Goal: Task Accomplishment & Management: Complete application form

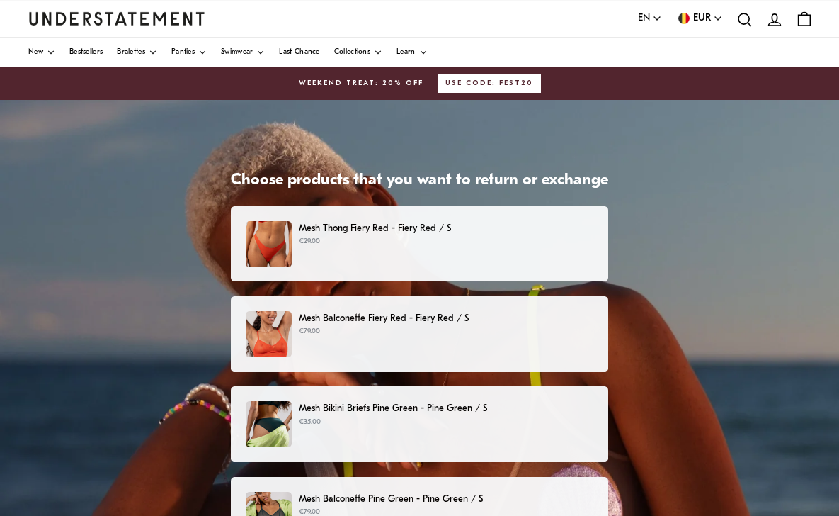
click at [423, 259] on div "Mesh Thong Fiery Red - Fiery Red / S €29.00" at bounding box center [420, 244] width 348 height 46
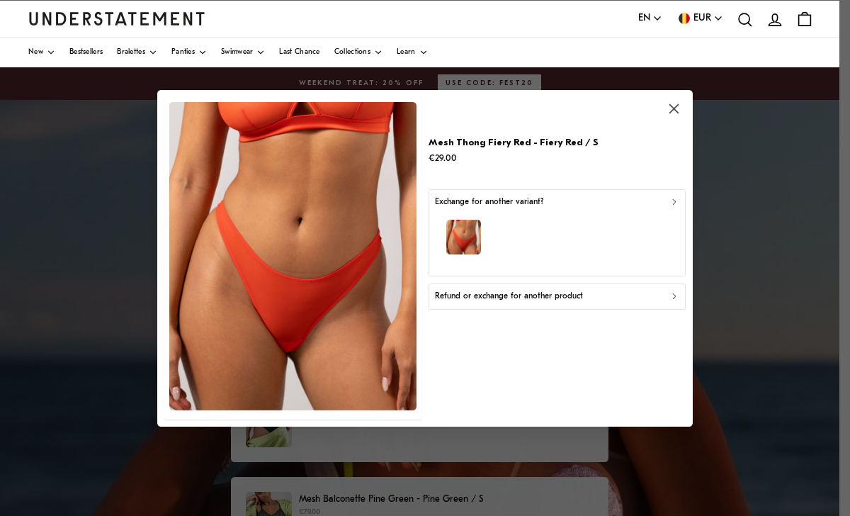
click at [530, 297] on p "Refund or exchange for another product" at bounding box center [509, 296] width 148 height 13
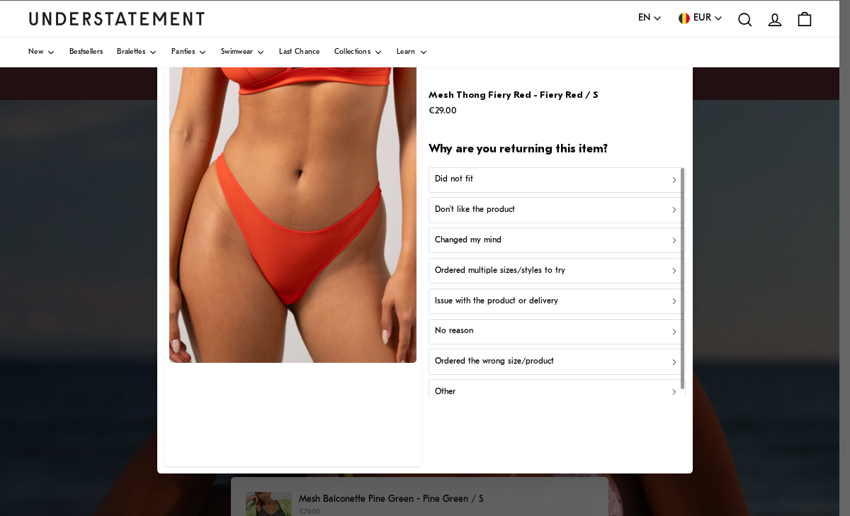
click at [499, 178] on div "Did not fit" at bounding box center [557, 179] width 244 height 13
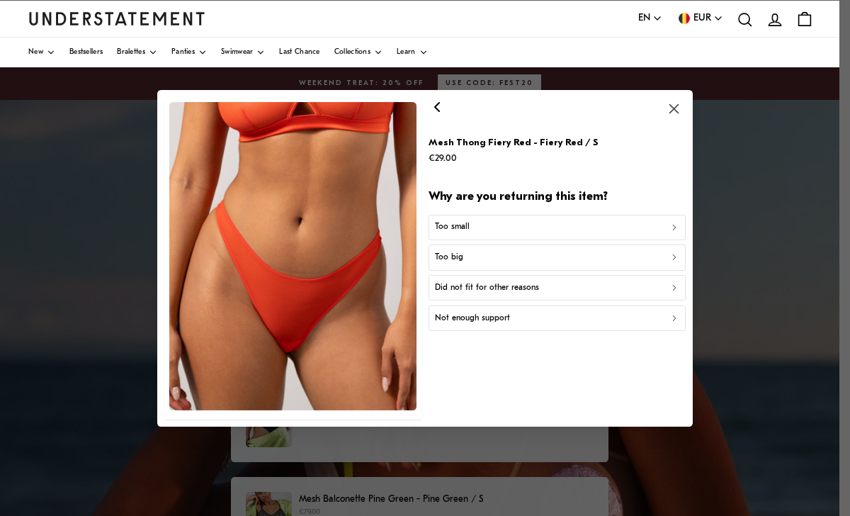
click at [469, 256] on div "Too big" at bounding box center [557, 257] width 244 height 13
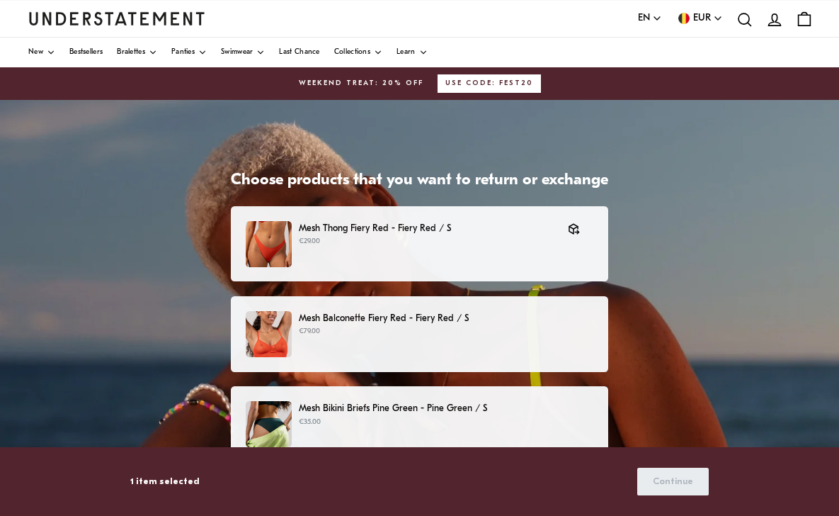
click at [479, 315] on p "Mesh Balconette Fiery Red - Fiery Red / S" at bounding box center [446, 318] width 295 height 15
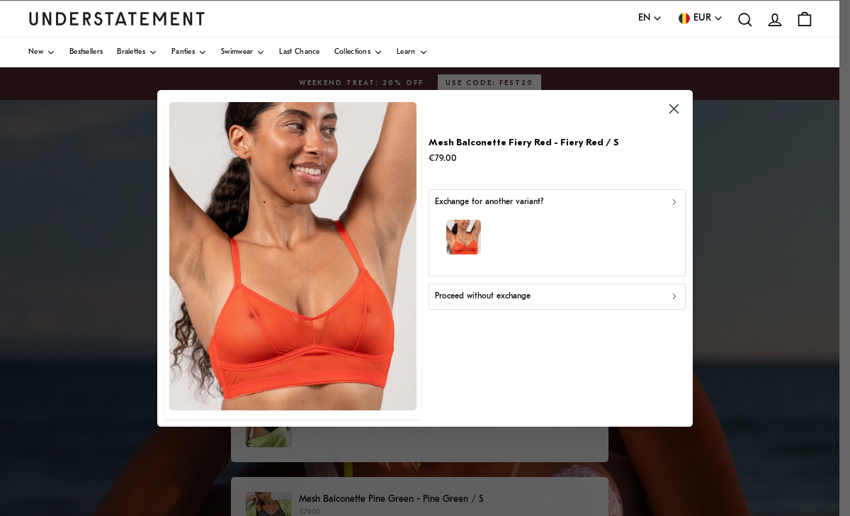
click at [506, 292] on p "Proceed without exchange" at bounding box center [483, 296] width 96 height 13
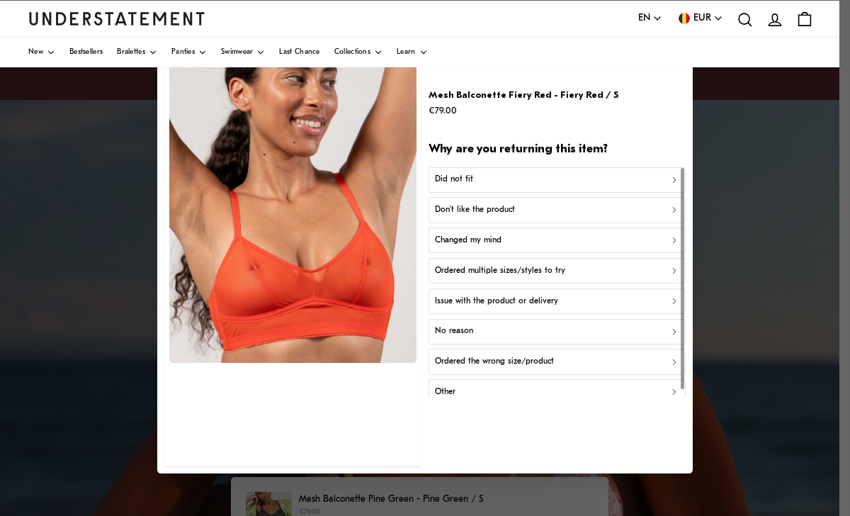
click at [525, 210] on div "Don't like the product" at bounding box center [557, 209] width 244 height 13
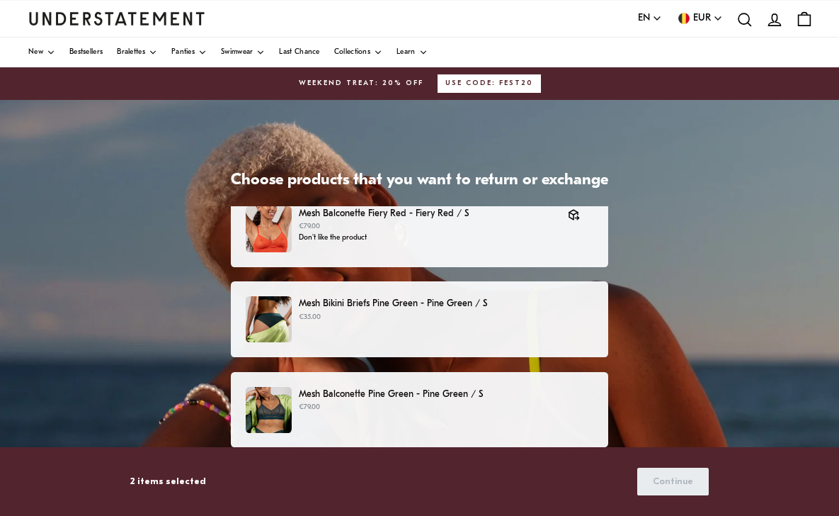
scroll to position [107, 0]
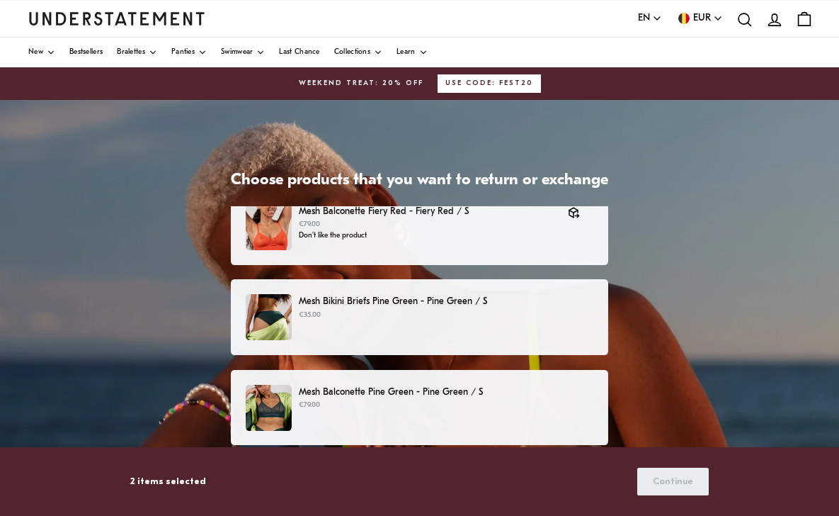
click at [454, 306] on p "Mesh Bikini Briefs Pine Green - Pine Green / S" at bounding box center [446, 301] width 295 height 15
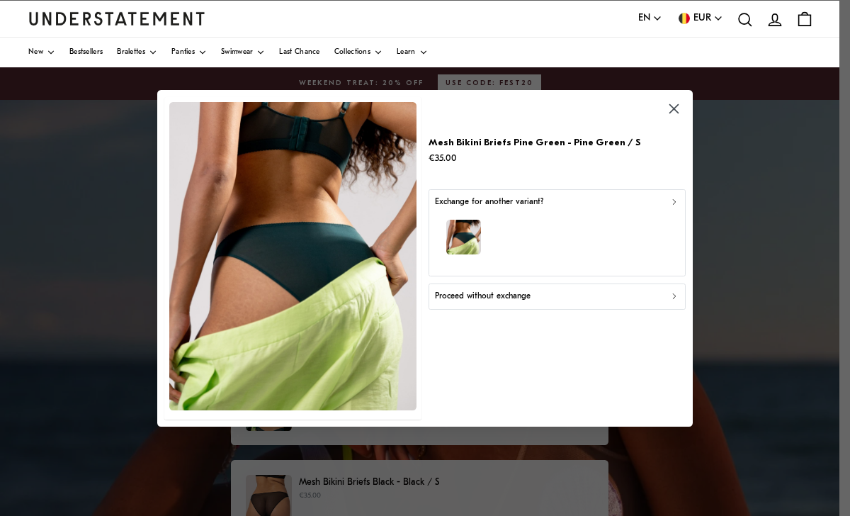
click at [510, 203] on p "Exchange for another variant?" at bounding box center [489, 201] width 108 height 13
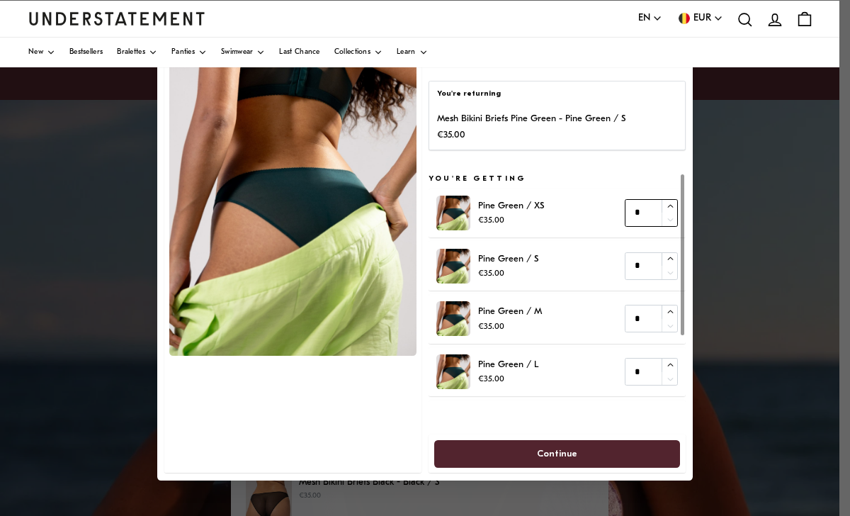
type input "*"
click at [671, 205] on icon "button" at bounding box center [670, 206] width 9 height 9
click at [529, 452] on span "Continue" at bounding box center [557, 453] width 215 height 26
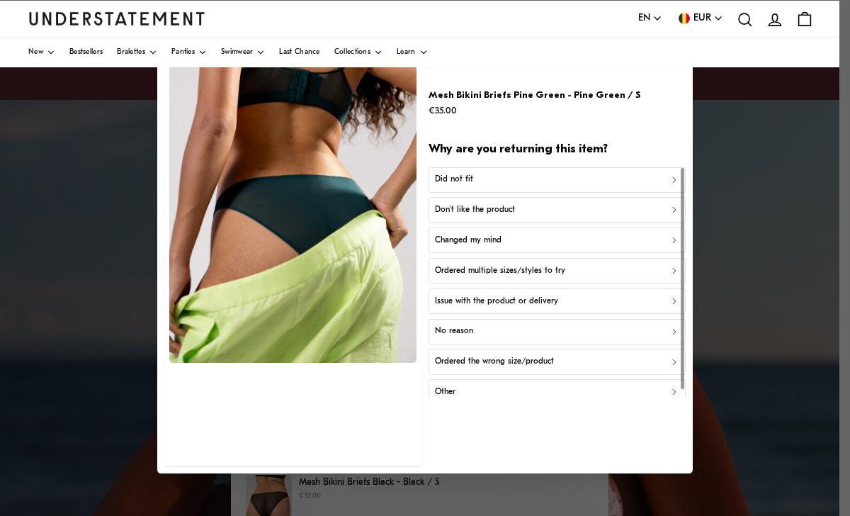
click at [528, 181] on div "Did not fit" at bounding box center [557, 179] width 244 height 13
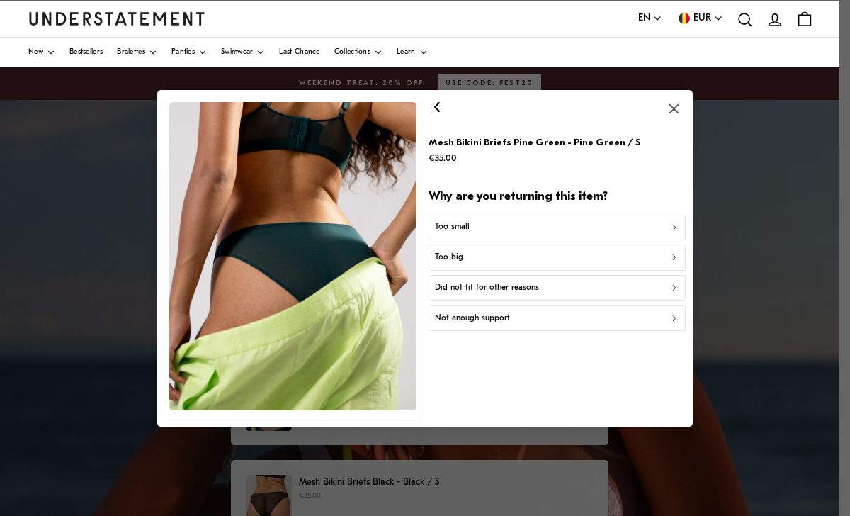
click at [500, 254] on div "Too big" at bounding box center [557, 257] width 244 height 13
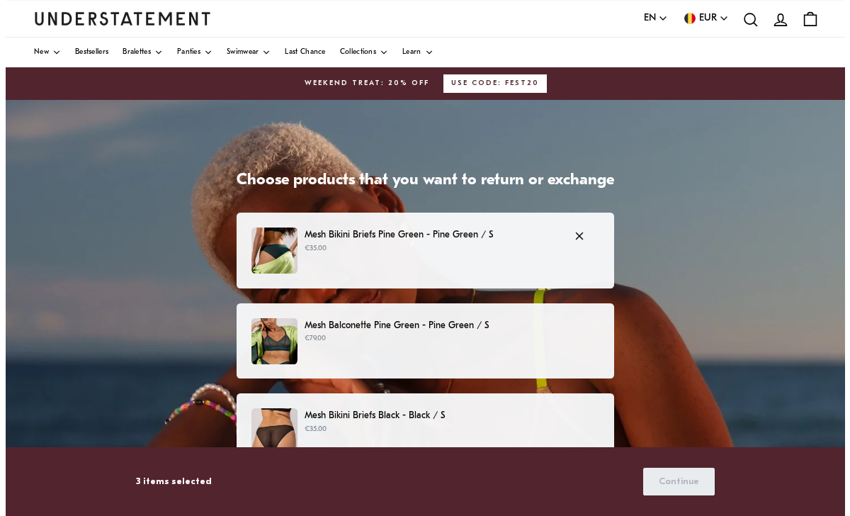
scroll to position [174, 0]
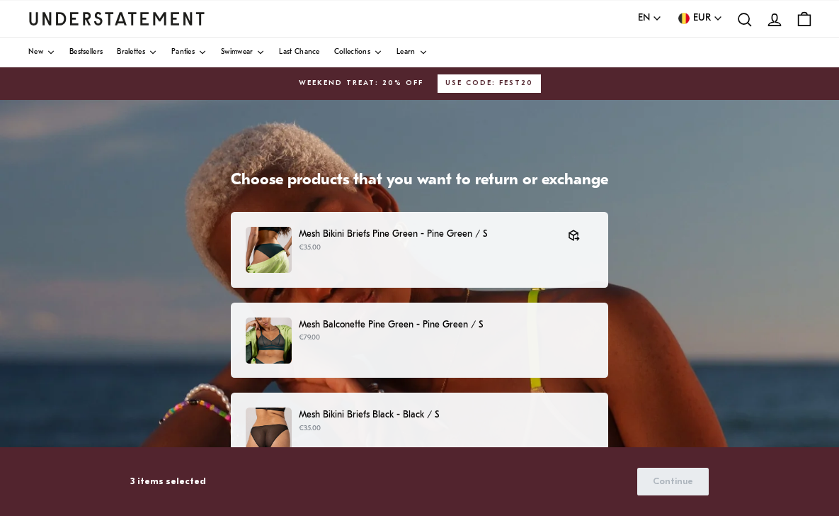
click at [457, 329] on p "Mesh Balconette Pine Green - Pine Green / S" at bounding box center [446, 324] width 295 height 15
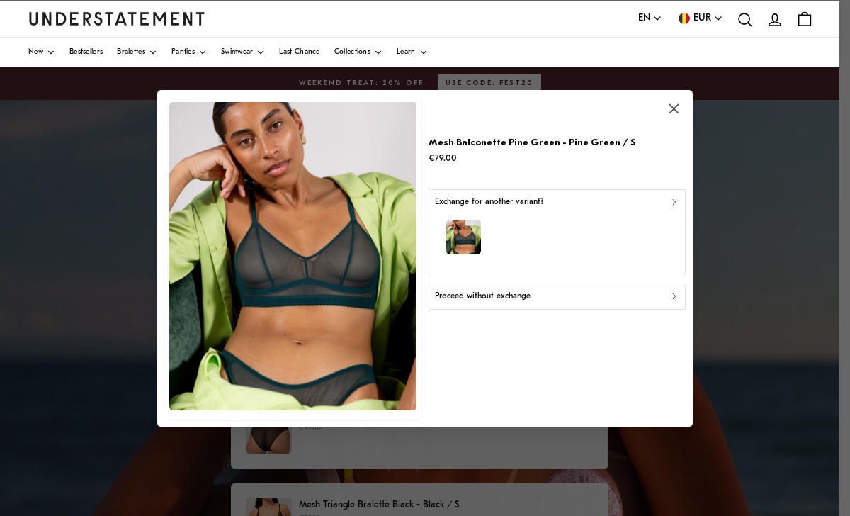
click at [521, 198] on p "Exchange for another variant?" at bounding box center [489, 201] width 108 height 13
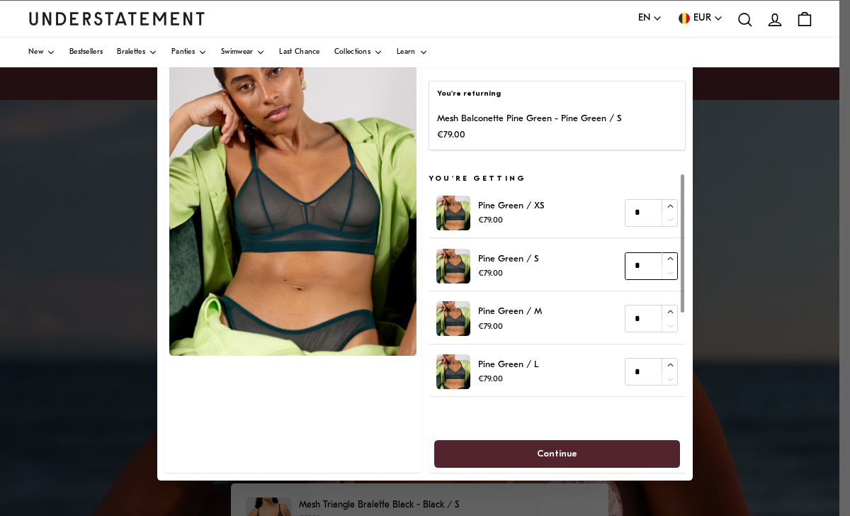
type input "*"
click at [669, 259] on icon "button" at bounding box center [670, 258] width 9 height 9
click at [569, 445] on span "Continue" at bounding box center [557, 453] width 40 height 26
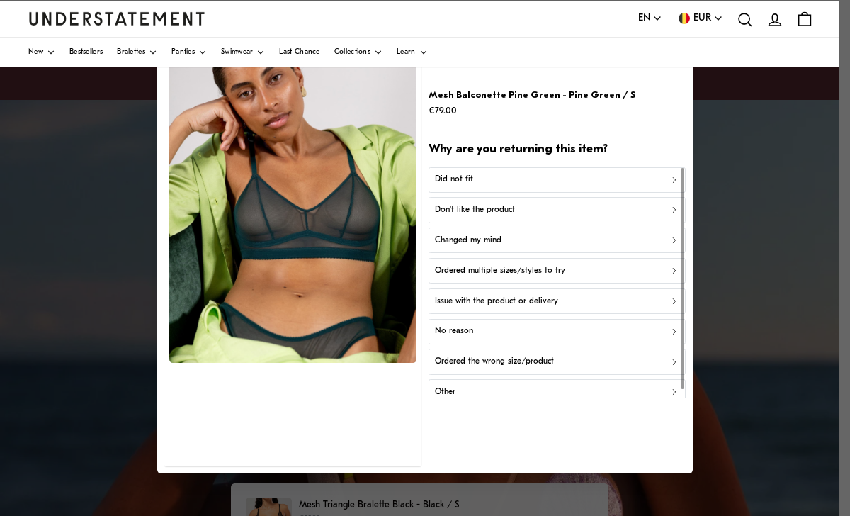
scroll to position [8, 0]
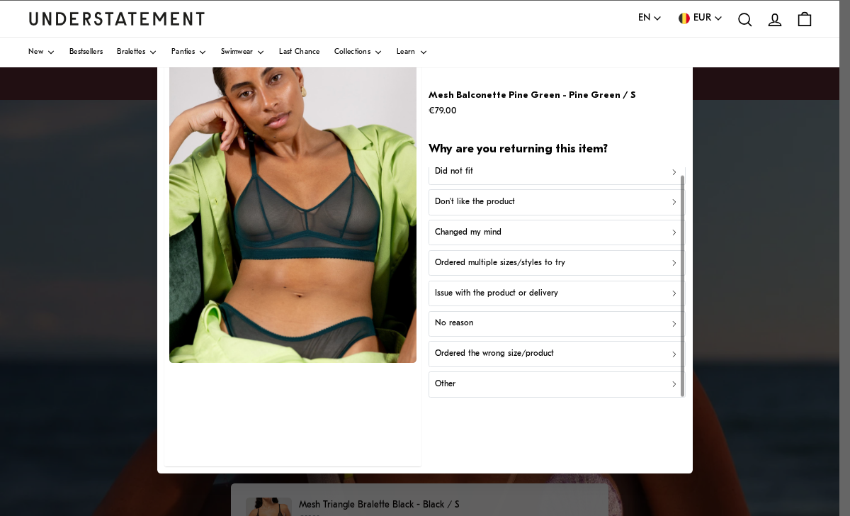
click at [537, 294] on p "Issue with the product or delivery" at bounding box center [496, 292] width 123 height 13
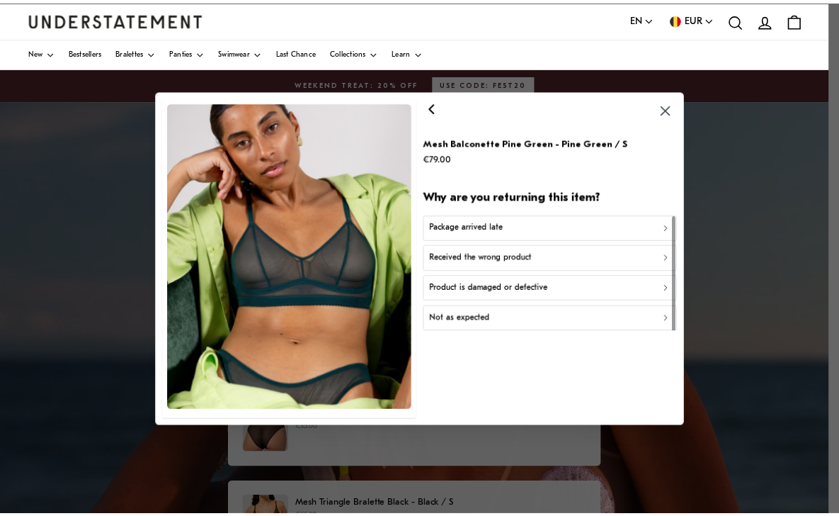
scroll to position [0, 0]
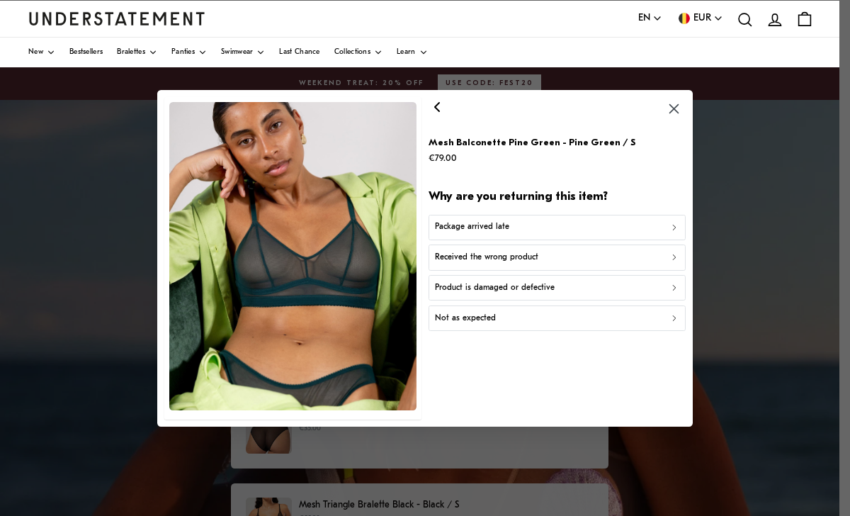
click at [517, 287] on p "Product is damaged or defective" at bounding box center [495, 286] width 120 height 13
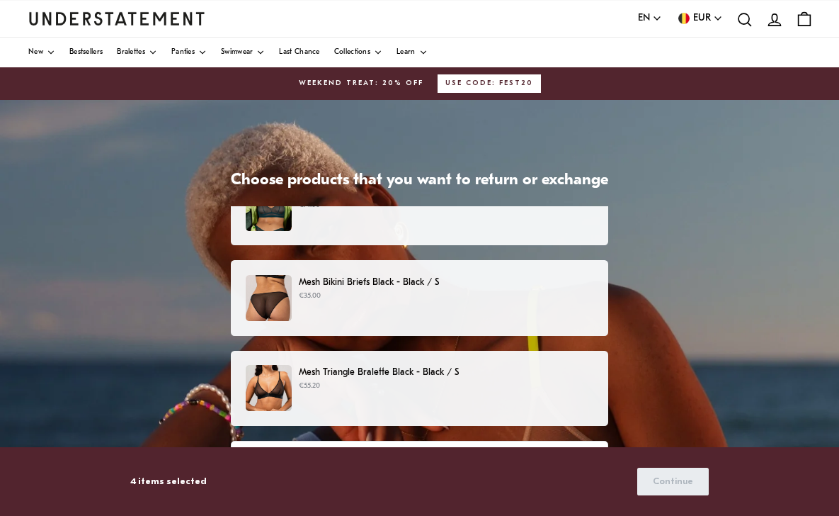
scroll to position [331, 0]
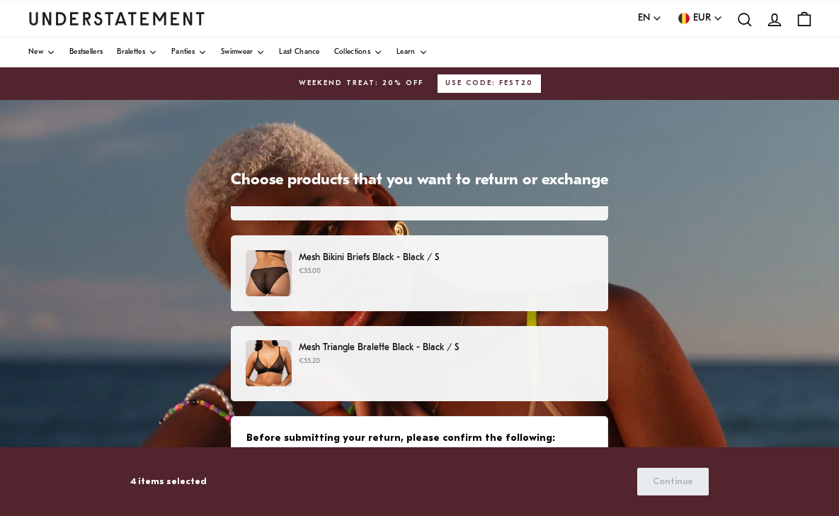
click at [489, 278] on div "Mesh Bikini Briefs Black - Black / S €35.00" at bounding box center [420, 273] width 348 height 46
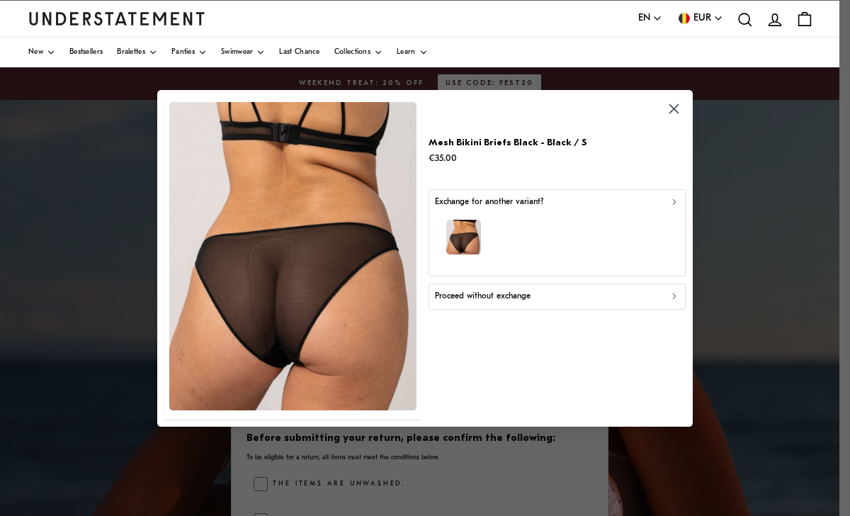
click at [537, 204] on p "Exchange for another variant?" at bounding box center [489, 201] width 108 height 13
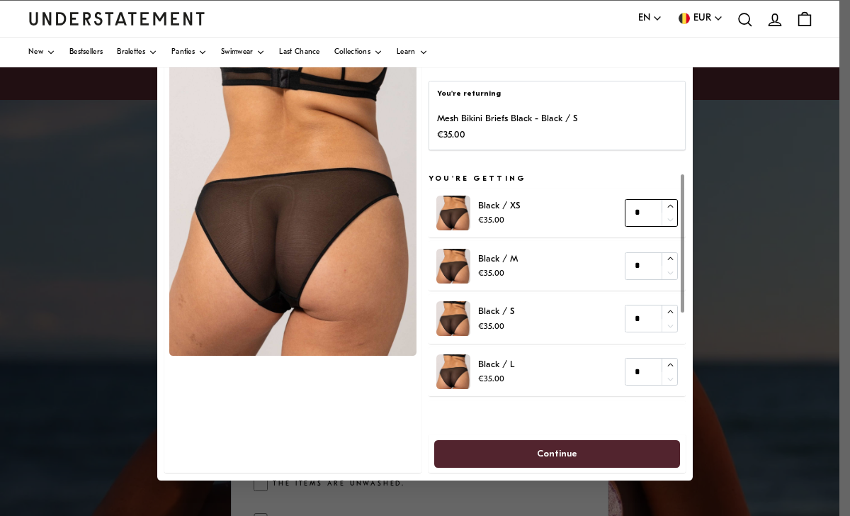
type input "*"
click at [671, 204] on icon "button" at bounding box center [670, 205] width 6 height 3
click at [582, 445] on span "Continue" at bounding box center [557, 453] width 215 height 26
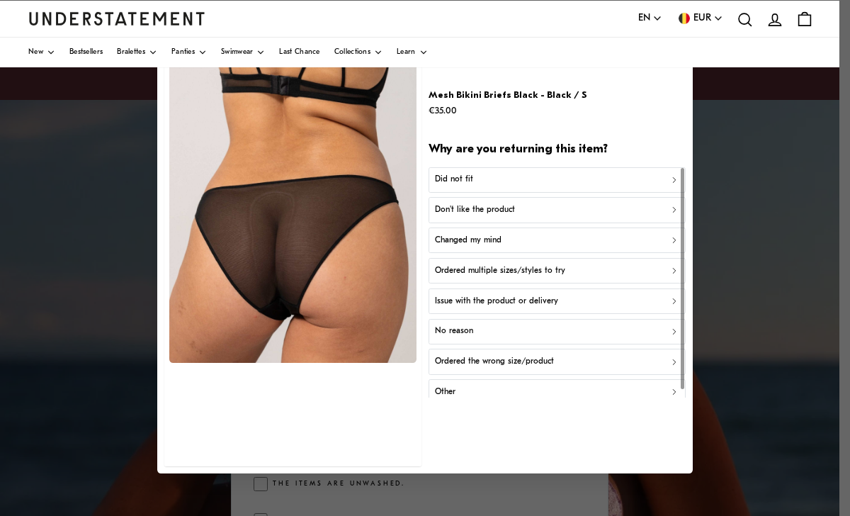
click at [571, 177] on div "Did not fit" at bounding box center [557, 179] width 244 height 13
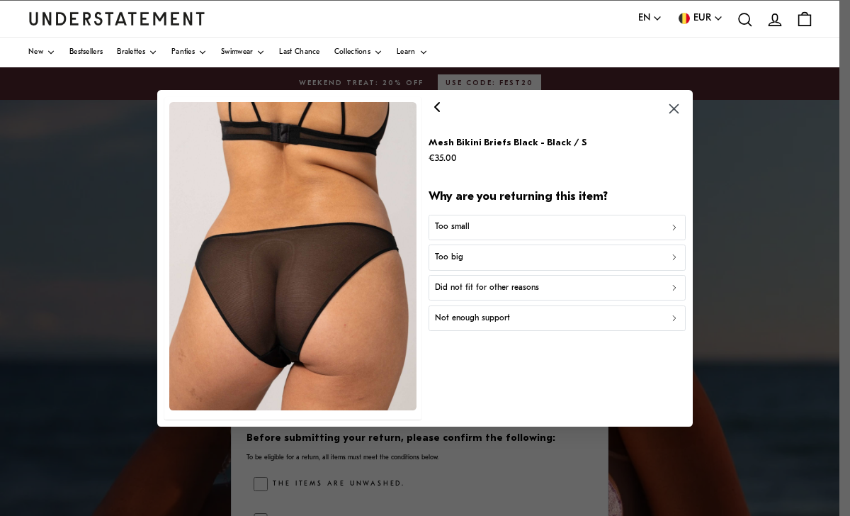
click at [509, 259] on div "Too big" at bounding box center [557, 257] width 244 height 13
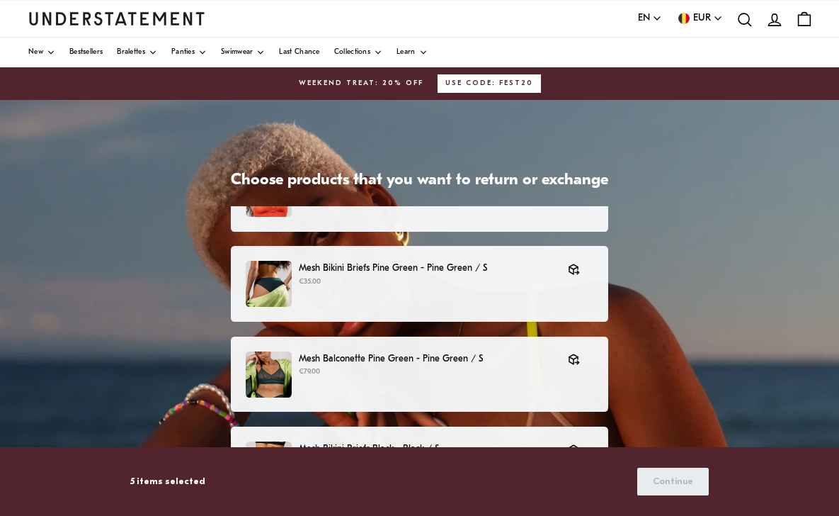
scroll to position [131, 0]
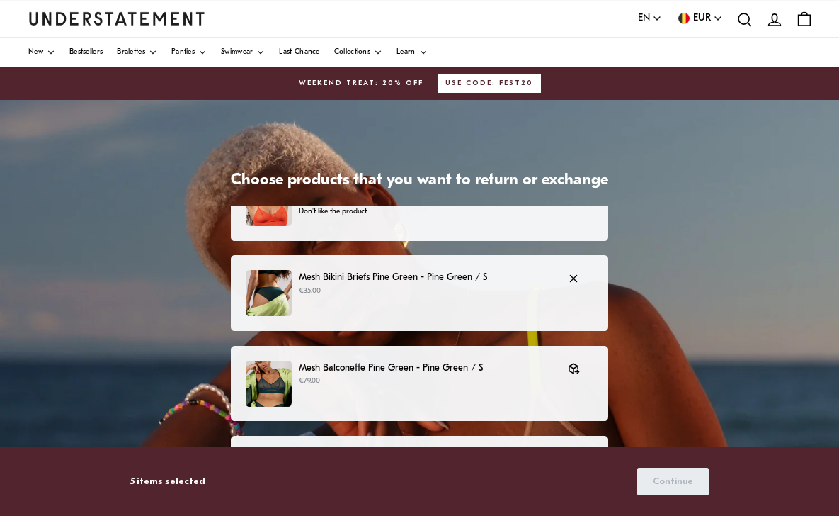
click at [496, 304] on div "Mesh Bikini Briefs Pine Green - Pine Green / S €35.00" at bounding box center [420, 293] width 348 height 46
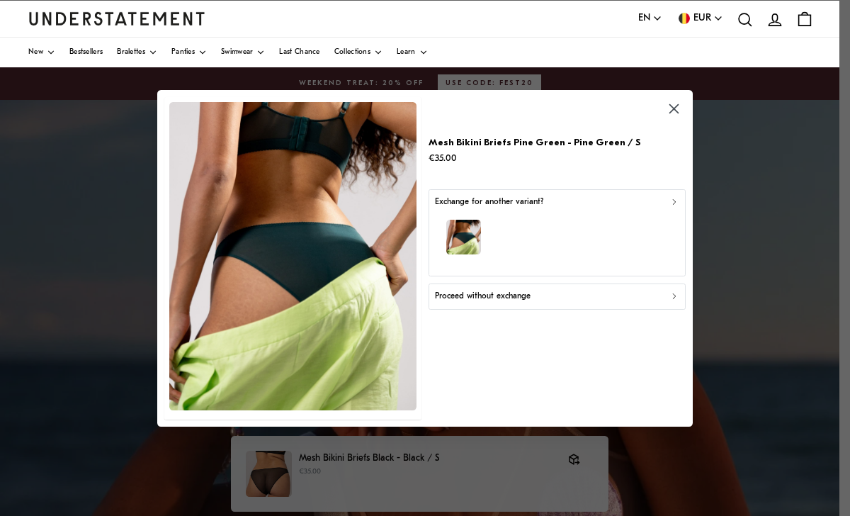
click at [553, 211] on div "button" at bounding box center [557, 239] width 244 height 62
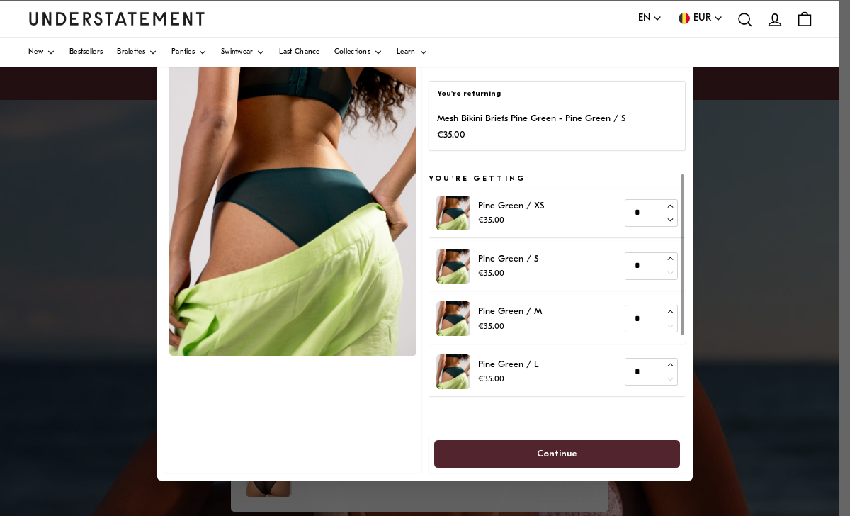
click at [562, 451] on span "Continue" at bounding box center [557, 453] width 40 height 26
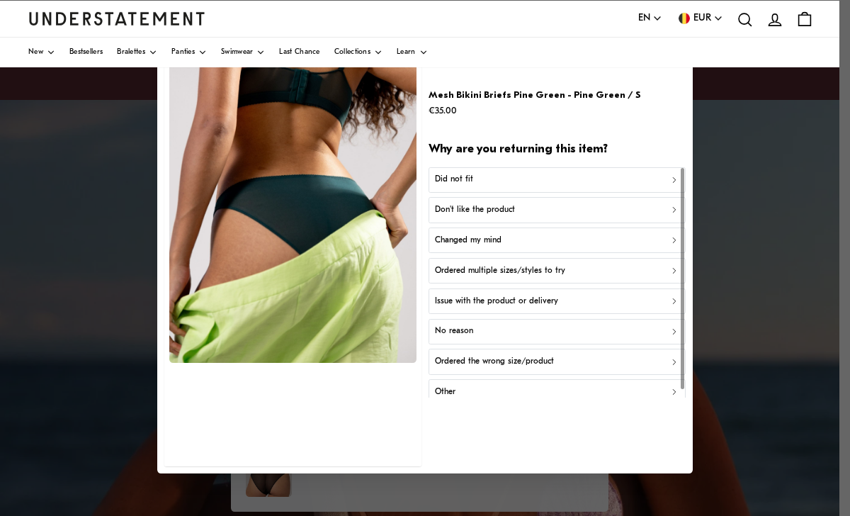
click at [506, 177] on div "Did not fit" at bounding box center [557, 179] width 244 height 13
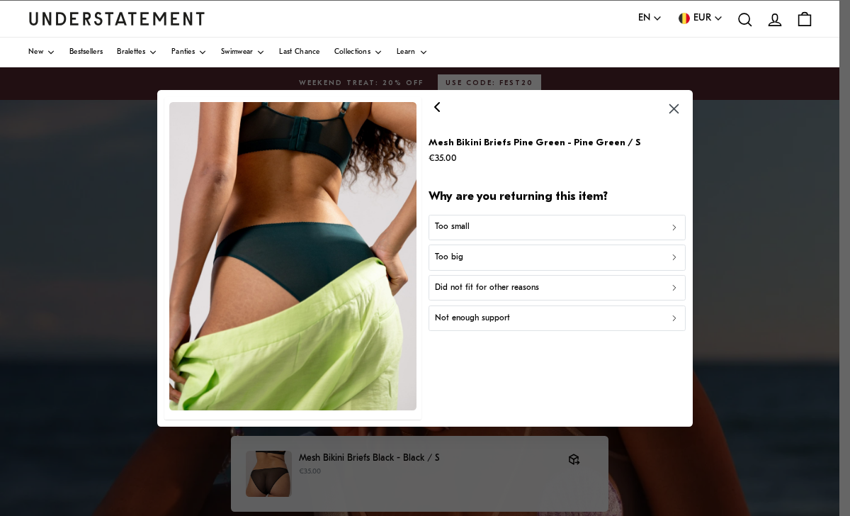
click at [495, 261] on div "Too big" at bounding box center [557, 257] width 244 height 13
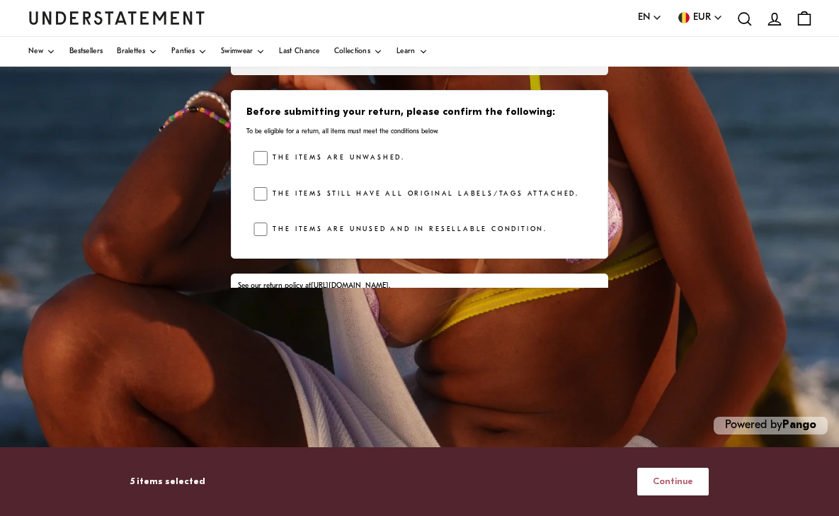
scroll to position [376, 0]
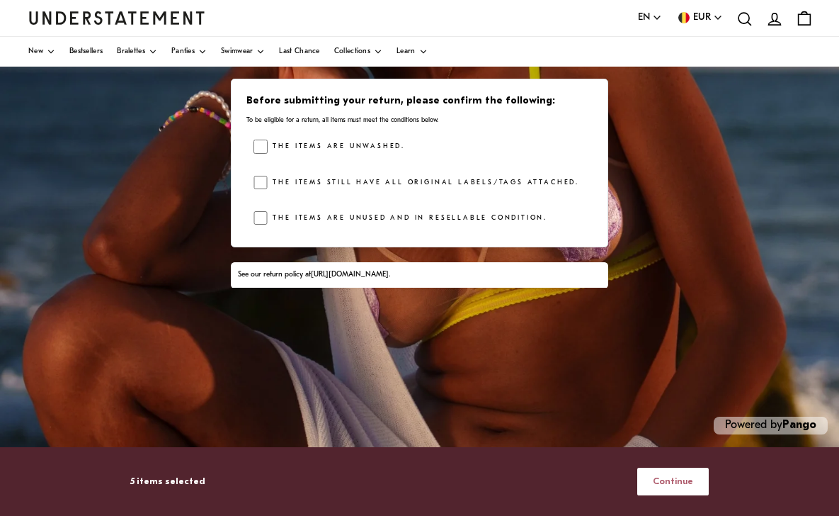
click at [667, 477] on span "Continue" at bounding box center [673, 481] width 40 height 26
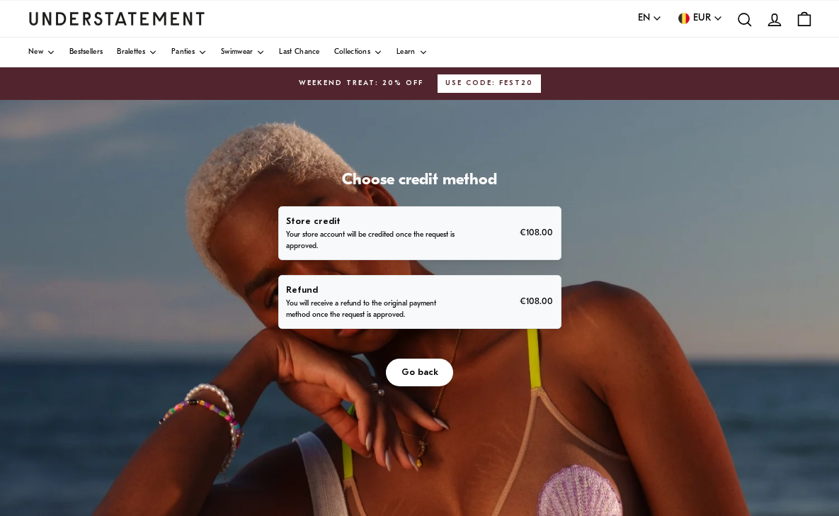
click at [438, 306] on p "You will receive a refund to the original payment method once the request is ap…" at bounding box center [373, 309] width 175 height 23
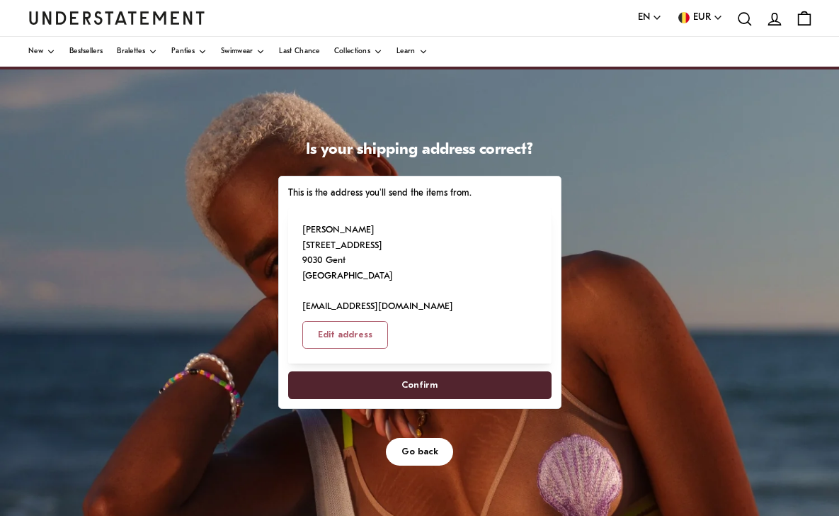
scroll to position [31, 0]
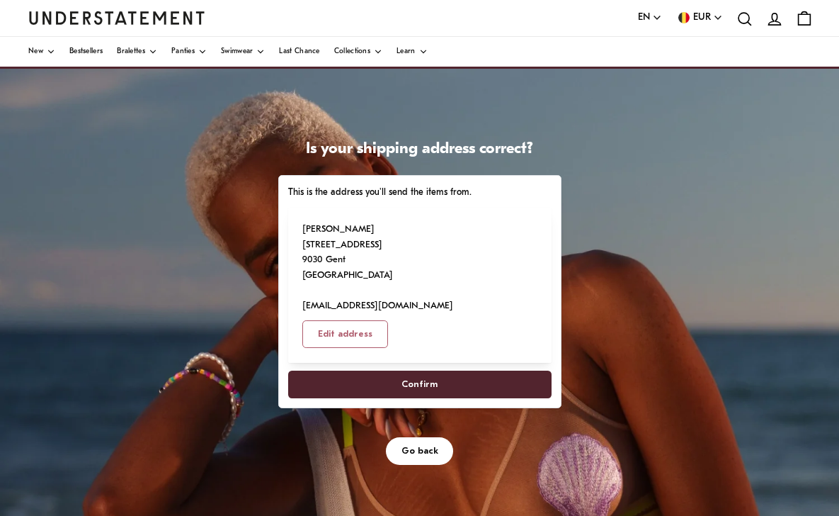
click at [461, 371] on span "Confirm" at bounding box center [419, 384] width 232 height 26
select select "**"
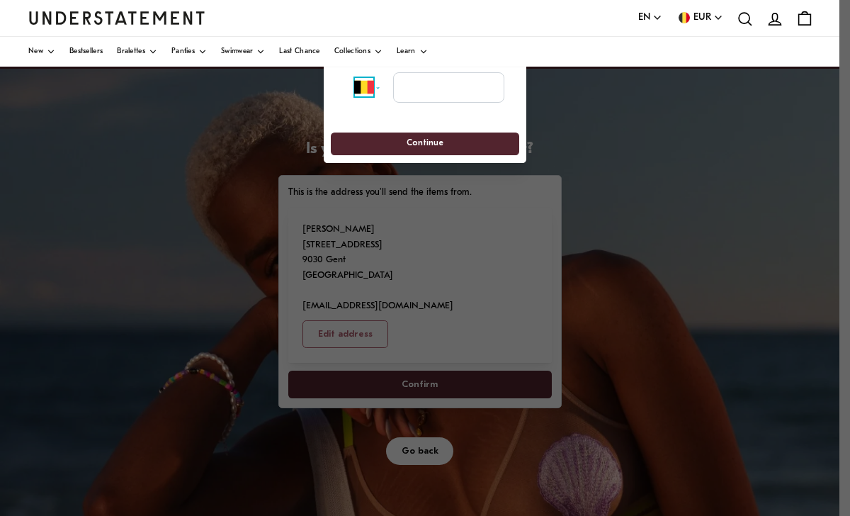
click at [377, 88] on select "**********" at bounding box center [372, 87] width 36 height 31
click at [438, 89] on input "tel" at bounding box center [448, 87] width 111 height 31
click at [613, 206] on div at bounding box center [425, 258] width 850 height 516
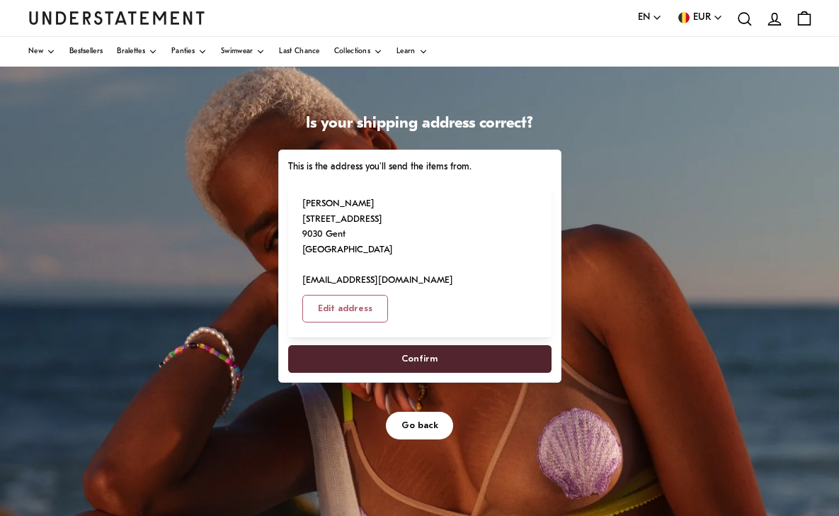
scroll to position [57, 0]
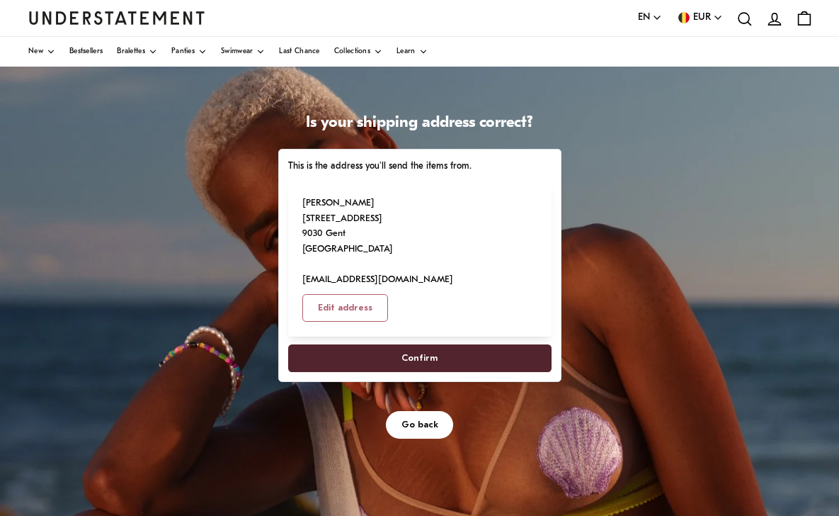
click at [421, 345] on span "Confirm" at bounding box center [420, 358] width 36 height 26
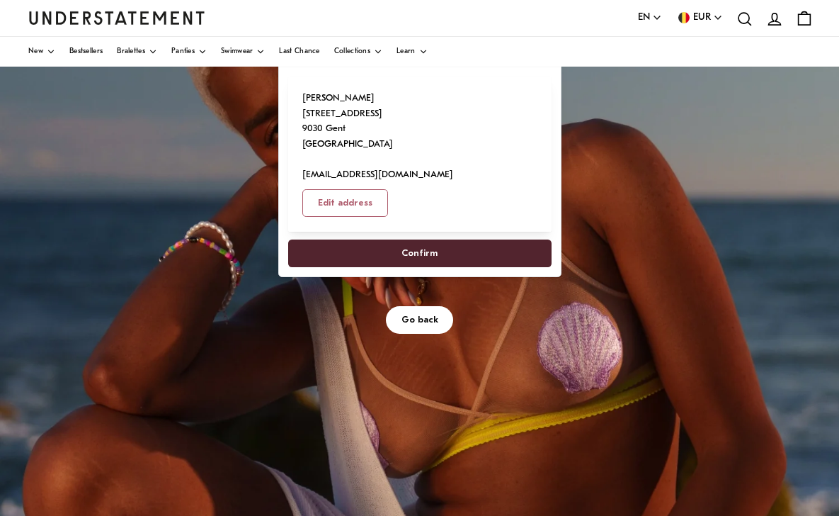
scroll to position [52, 0]
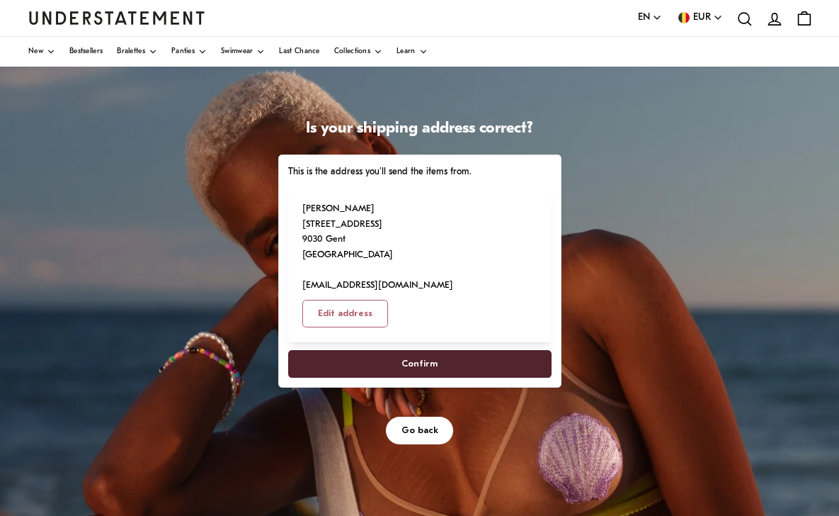
click at [437, 351] on span "Confirm" at bounding box center [419, 364] width 232 height 26
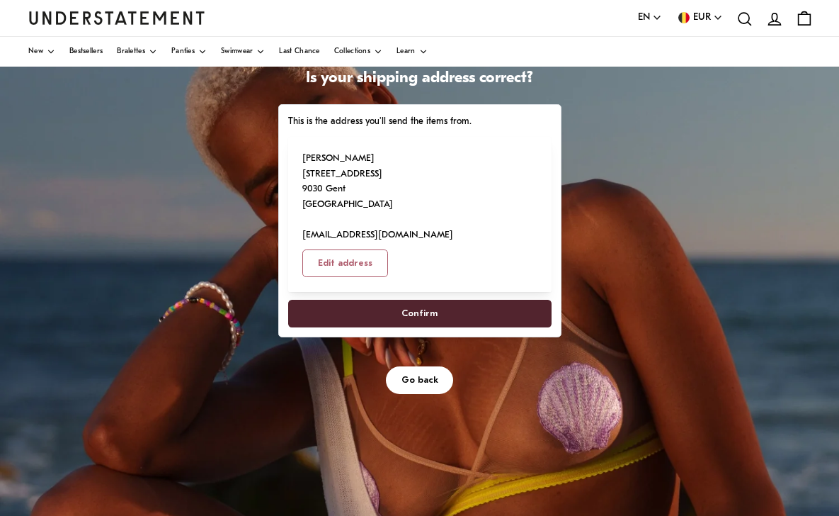
scroll to position [16, 0]
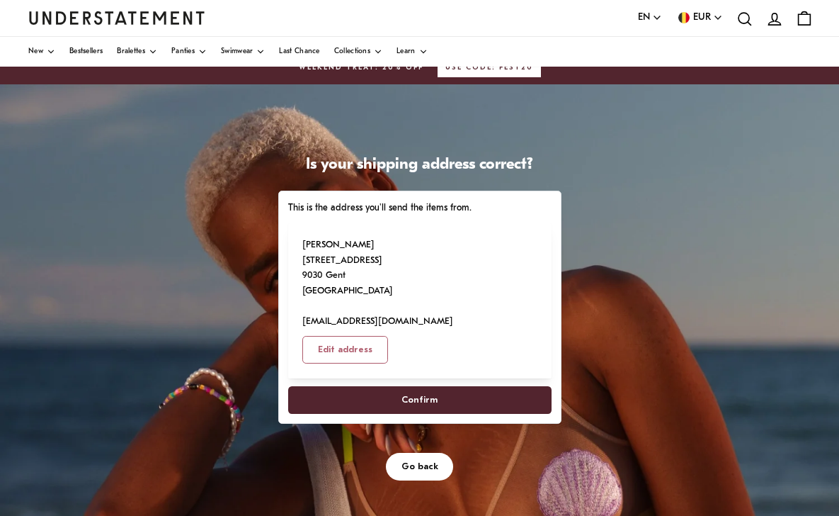
click at [391, 387] on span "Confirm" at bounding box center [419, 400] width 232 height 26
click at [397, 387] on span "Confirm" at bounding box center [419, 400] width 232 height 26
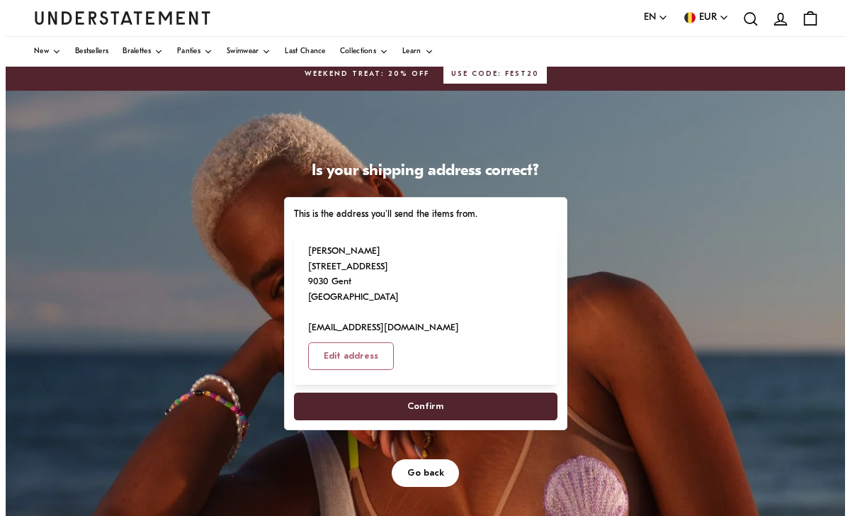
scroll to position [0, 0]
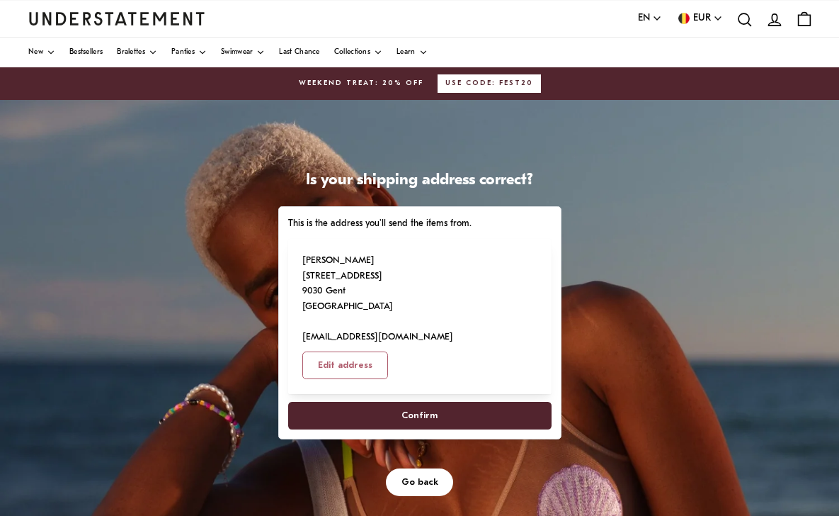
click at [435, 402] on span "Confirm" at bounding box center [420, 415] width 36 height 26
click at [372, 352] on span "Edit address" at bounding box center [345, 365] width 55 height 26
select select "**"
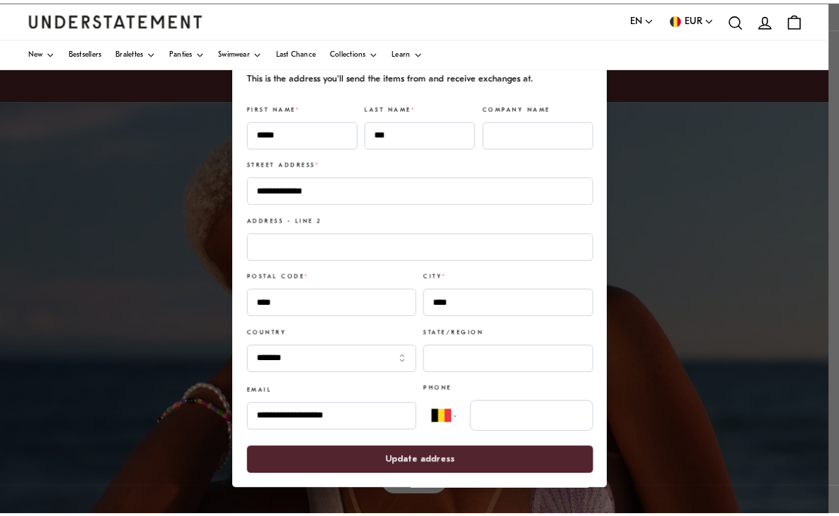
scroll to position [5, 0]
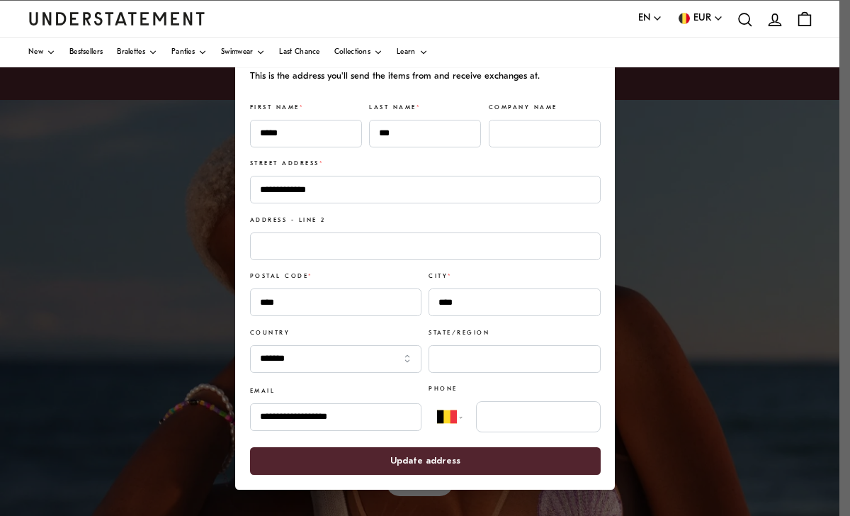
click at [475, 457] on span "Update address" at bounding box center [424, 461] width 319 height 26
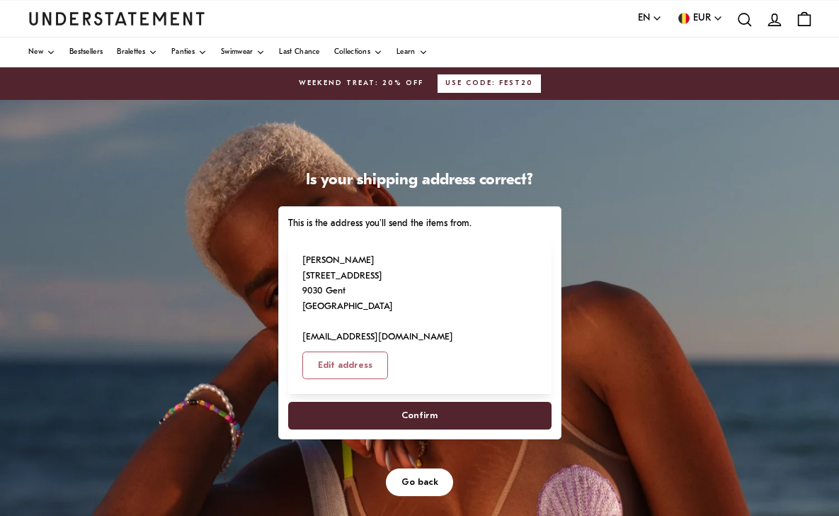
click at [433, 402] on span "Confirm" at bounding box center [420, 415] width 36 height 26
click at [406, 402] on span "Confirm" at bounding box center [420, 415] width 36 height 26
click at [405, 402] on span "Confirm" at bounding box center [420, 415] width 36 height 26
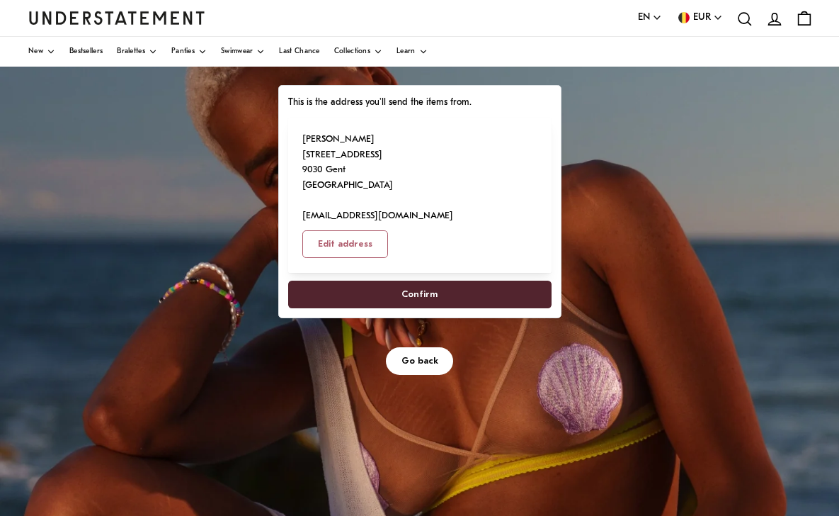
scroll to position [33, 0]
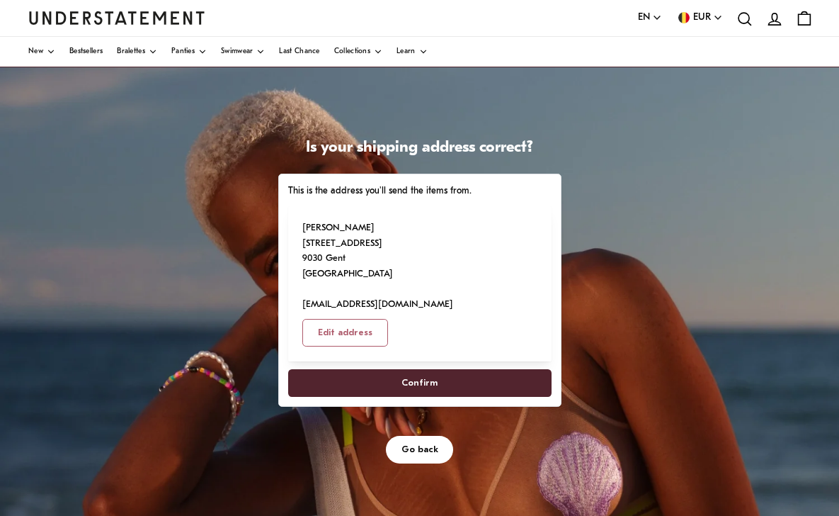
click at [399, 370] on span "Confirm" at bounding box center [419, 383] width 232 height 26
click at [423, 436] on span "Go back" at bounding box center [420, 449] width 37 height 26
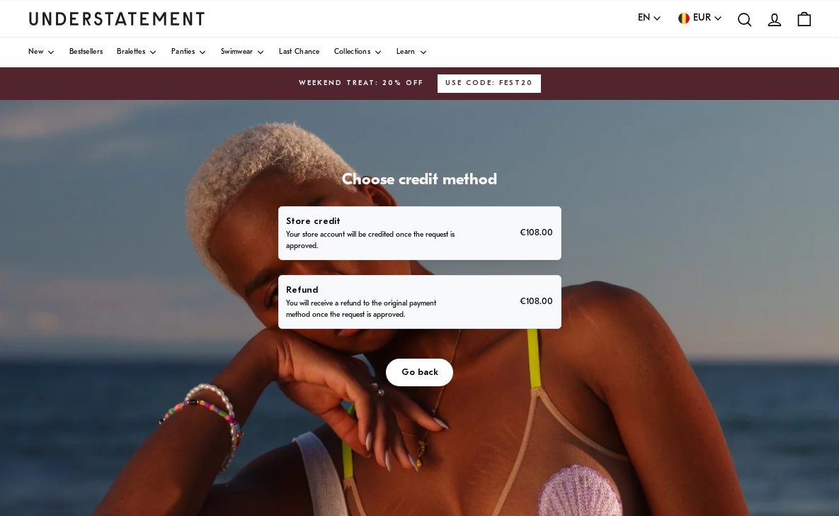
click at [385, 298] on p "You will receive a refund to the original payment method once the request is ap…" at bounding box center [373, 309] width 175 height 23
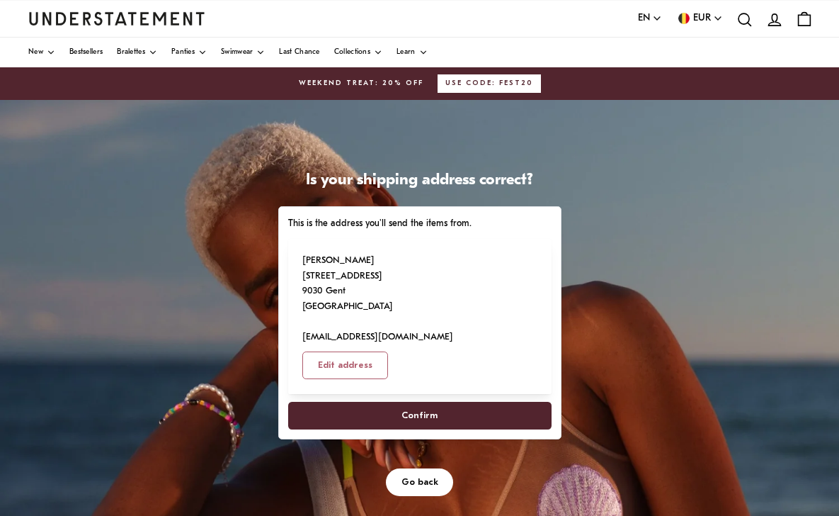
click at [406, 402] on span "Confirm" at bounding box center [420, 415] width 36 height 26
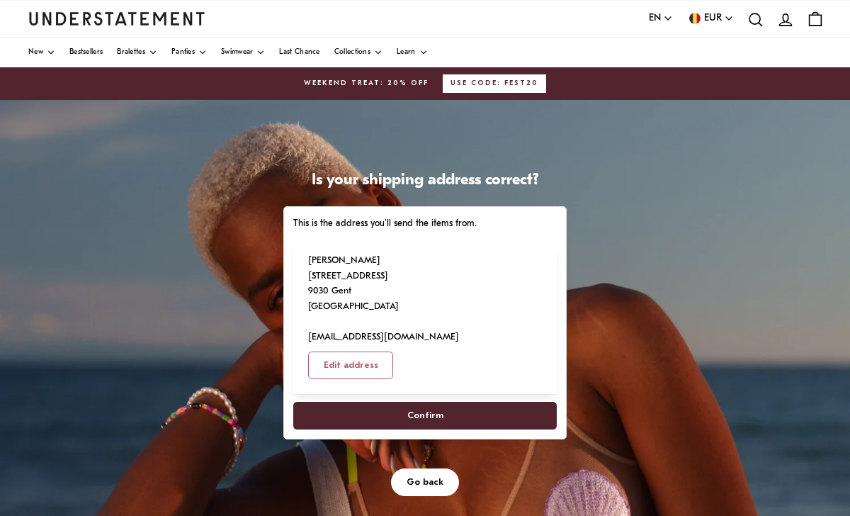
select select "**"
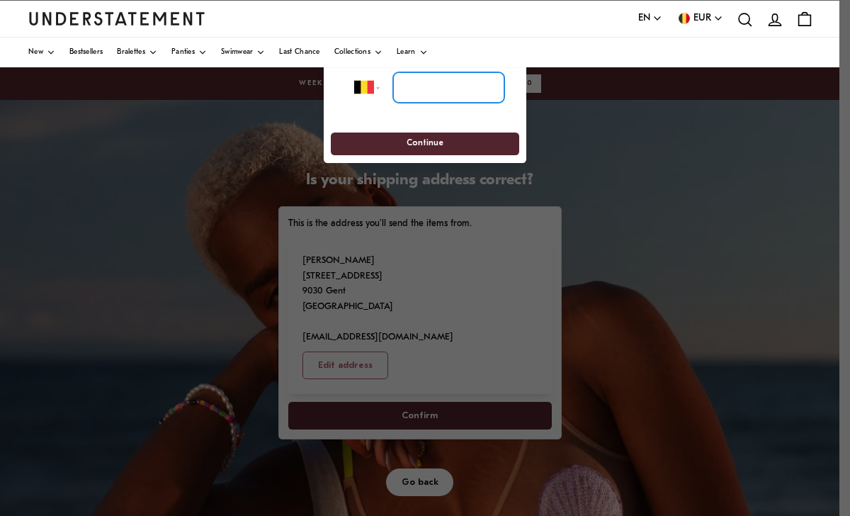
click at [437, 86] on input "tel" at bounding box center [448, 87] width 111 height 31
type input "*********"
click at [420, 140] on span "Continue" at bounding box center [424, 144] width 37 height 22
click at [458, 146] on span "Continue" at bounding box center [424, 144] width 162 height 22
click at [440, 142] on span "Continue" at bounding box center [424, 144] width 37 height 22
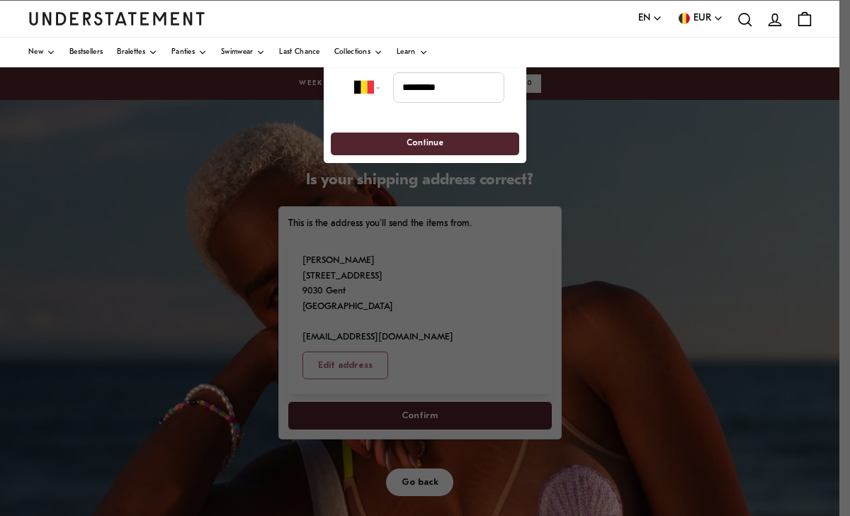
click at [438, 142] on span "Continue" at bounding box center [424, 144] width 37 height 22
click at [450, 86] on input "*********" at bounding box center [448, 87] width 111 height 31
drag, startPoint x: 450, startPoint y: 86, endPoint x: 382, endPoint y: 75, distance: 68.8
click at [382, 75] on div "**********" at bounding box center [429, 87] width 150 height 31
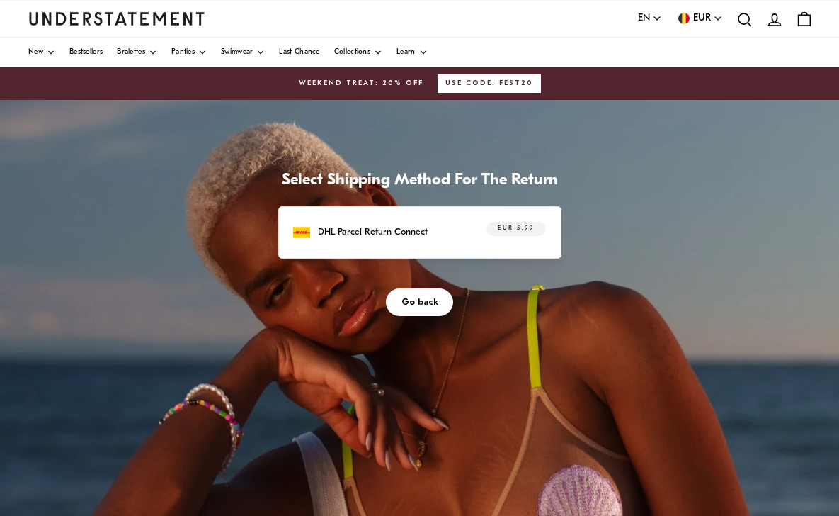
click at [592, 183] on div "Select Shipping Method For The Return DHL Parcel Return Connect EUR 5.99 Go bac…" at bounding box center [419, 454] width 839 height 708
click at [448, 228] on div "DHL Parcel Return Connect EUR 5.99" at bounding box center [419, 233] width 252 height 22
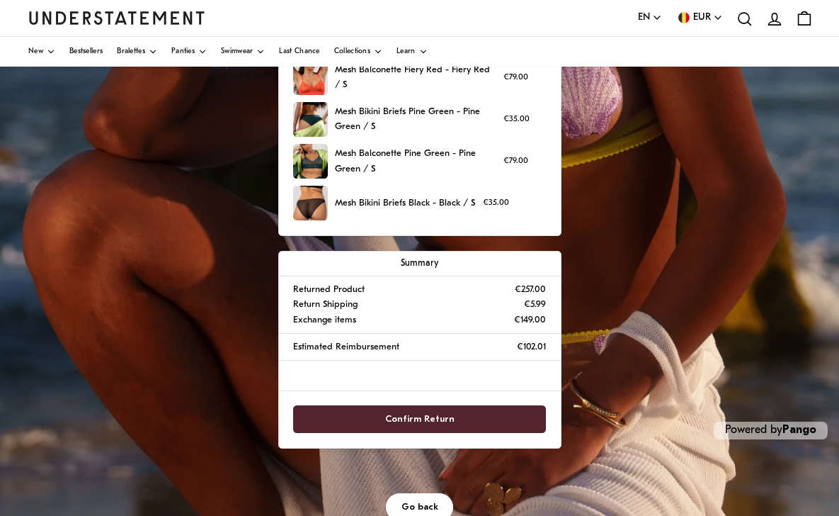
scroll to position [418, 0]
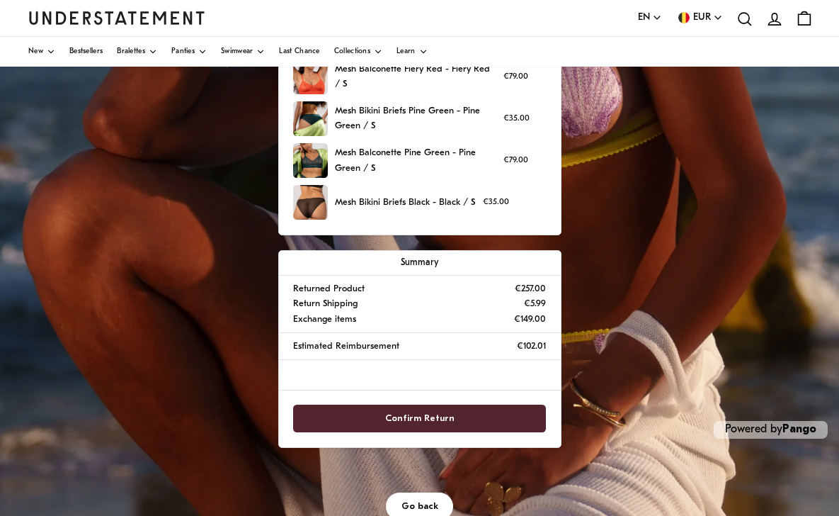
click at [418, 414] on span "Confirm Return" at bounding box center [419, 418] width 69 height 26
click at [445, 411] on span "Confirm Return" at bounding box center [419, 418] width 69 height 26
